Goal: Task Accomplishment & Management: Complete application form

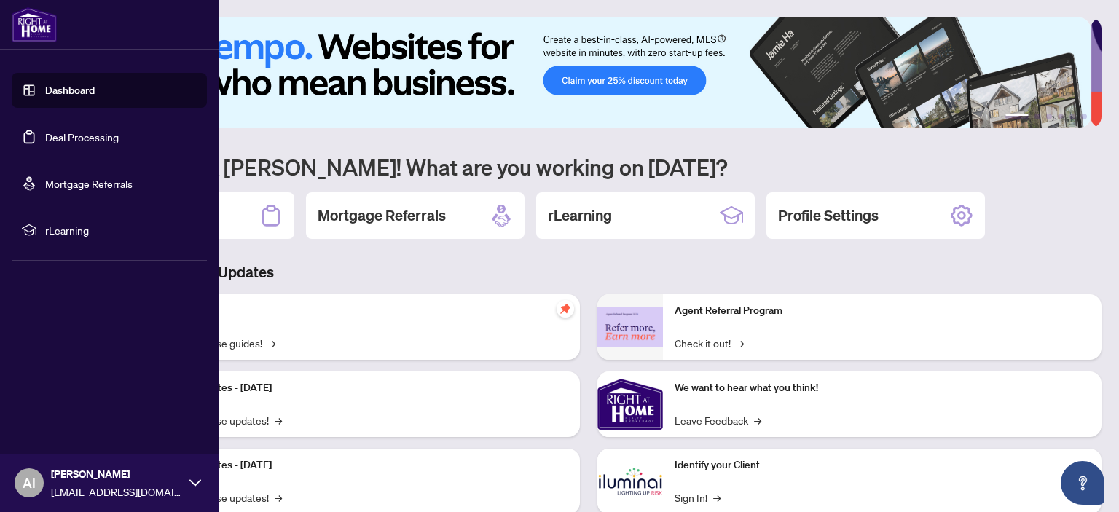
drag, startPoint x: 93, startPoint y: 87, endPoint x: 166, endPoint y: 130, distance: 84.9
click at [93, 87] on link "Dashboard" at bounding box center [70, 90] width 50 height 13
click at [91, 134] on link "Deal Processing" at bounding box center [82, 136] width 74 height 13
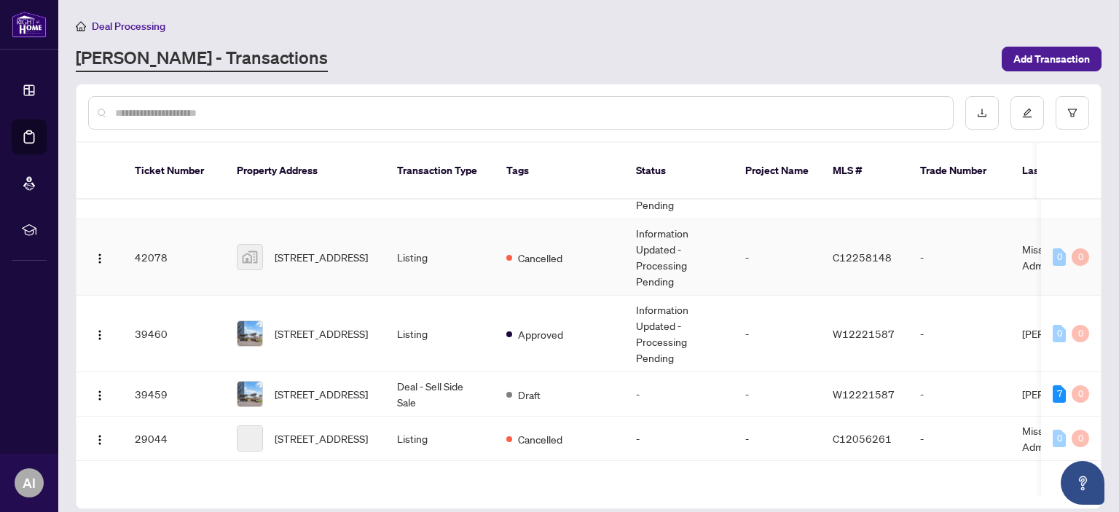
scroll to position [364, 0]
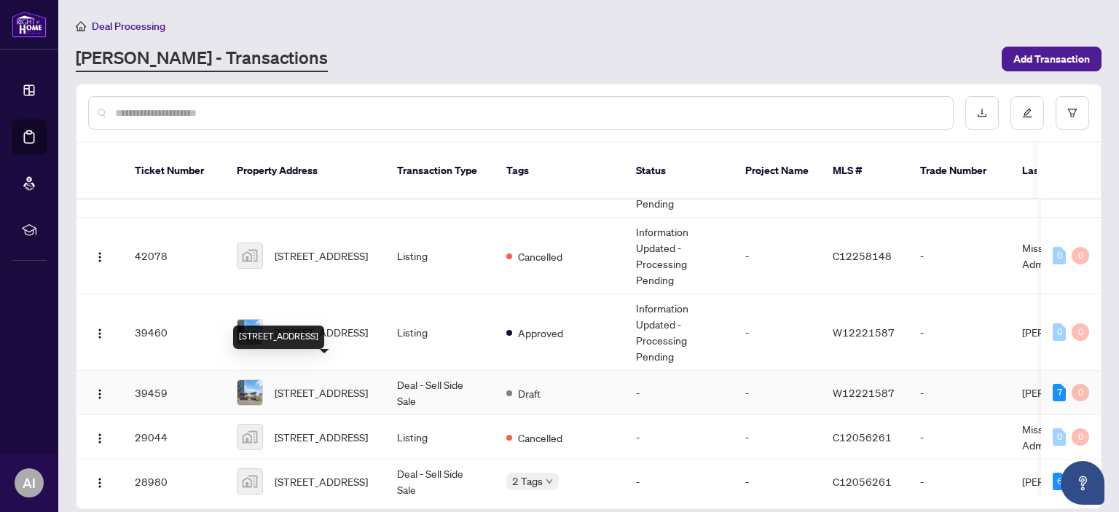
click at [315, 385] on span "[STREET_ADDRESS]" at bounding box center [321, 393] width 93 height 16
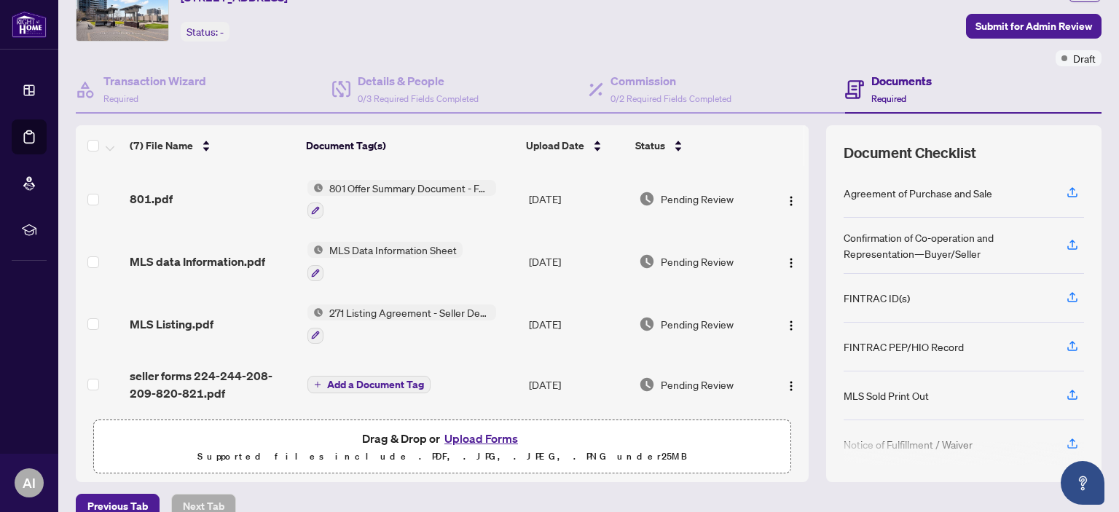
scroll to position [96, 0]
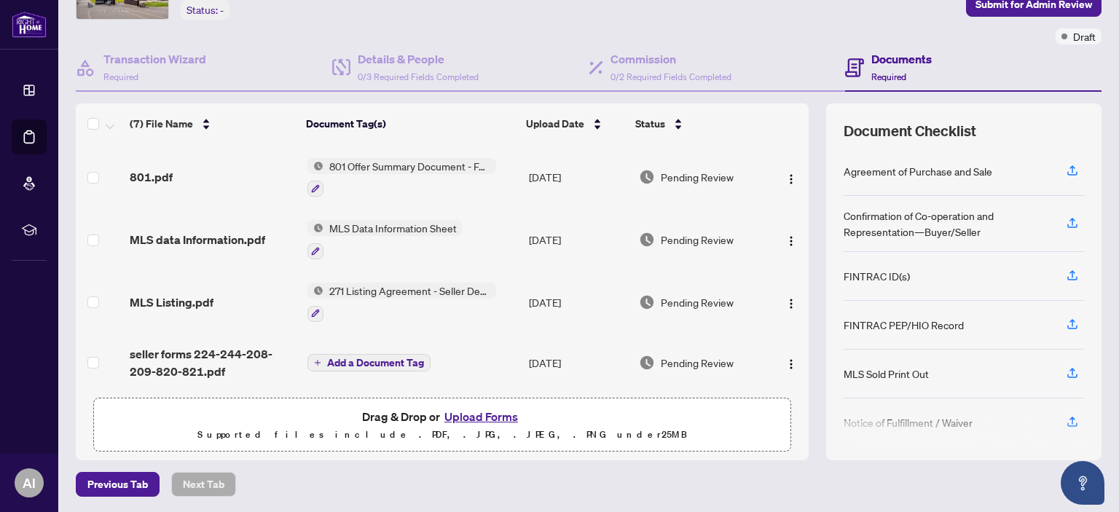
click at [489, 412] on button "Upload Forms" at bounding box center [481, 416] width 82 height 19
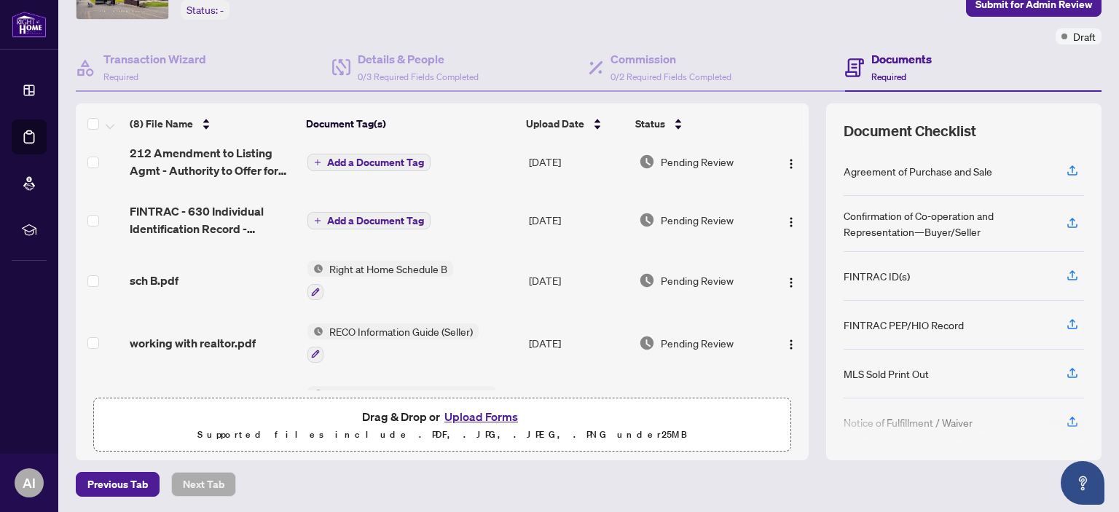
scroll to position [0, 0]
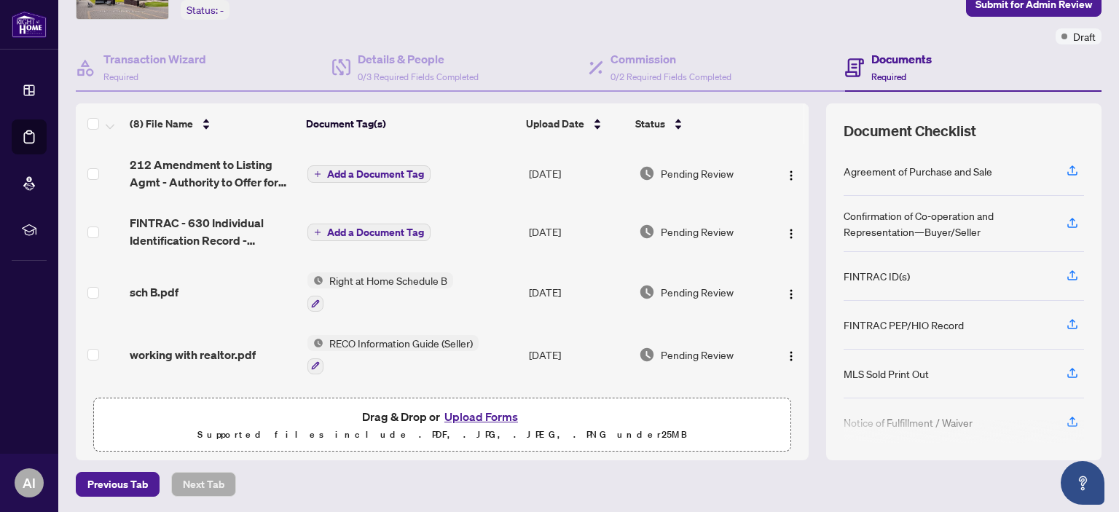
click at [383, 170] on span "Add a Document Tag" at bounding box center [375, 174] width 97 height 10
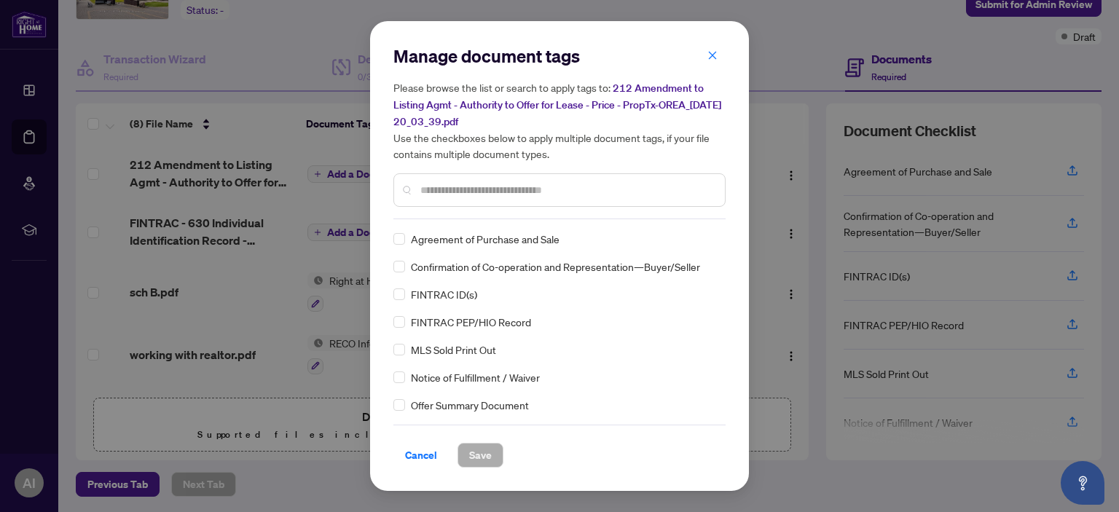
click at [466, 192] on input "text" at bounding box center [566, 190] width 293 height 16
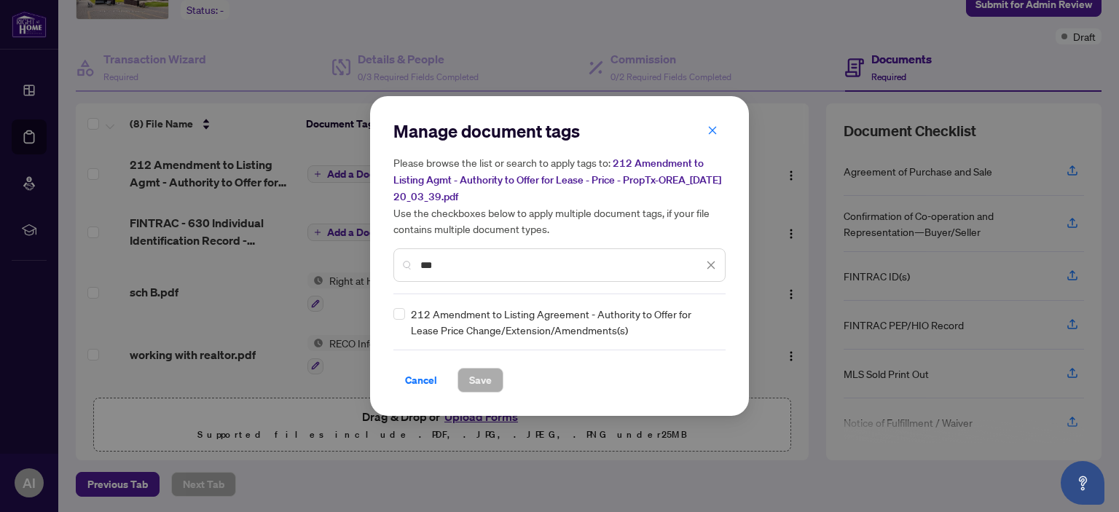
type input "***"
click at [479, 377] on span "Save" at bounding box center [480, 380] width 23 height 23
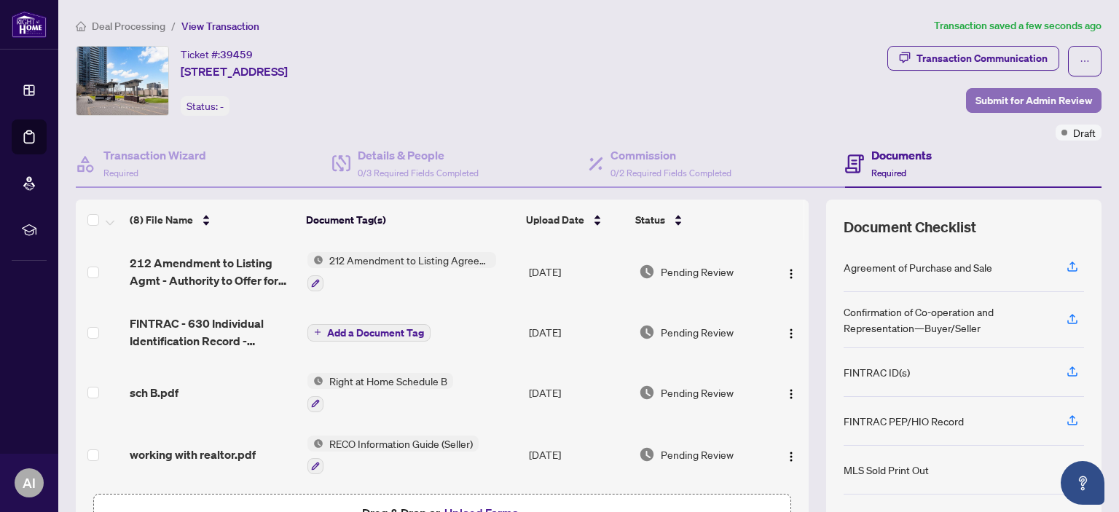
click at [1007, 101] on span "Submit for Admin Review" at bounding box center [1033, 100] width 117 height 23
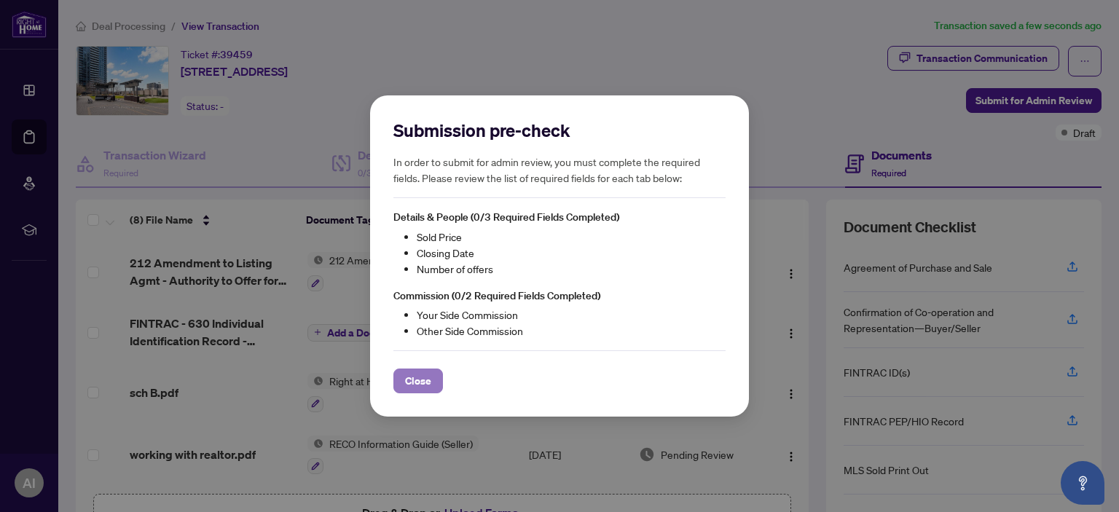
click at [417, 384] on span "Close" at bounding box center [418, 380] width 26 height 23
